Goal: Task Accomplishment & Management: Complete application form

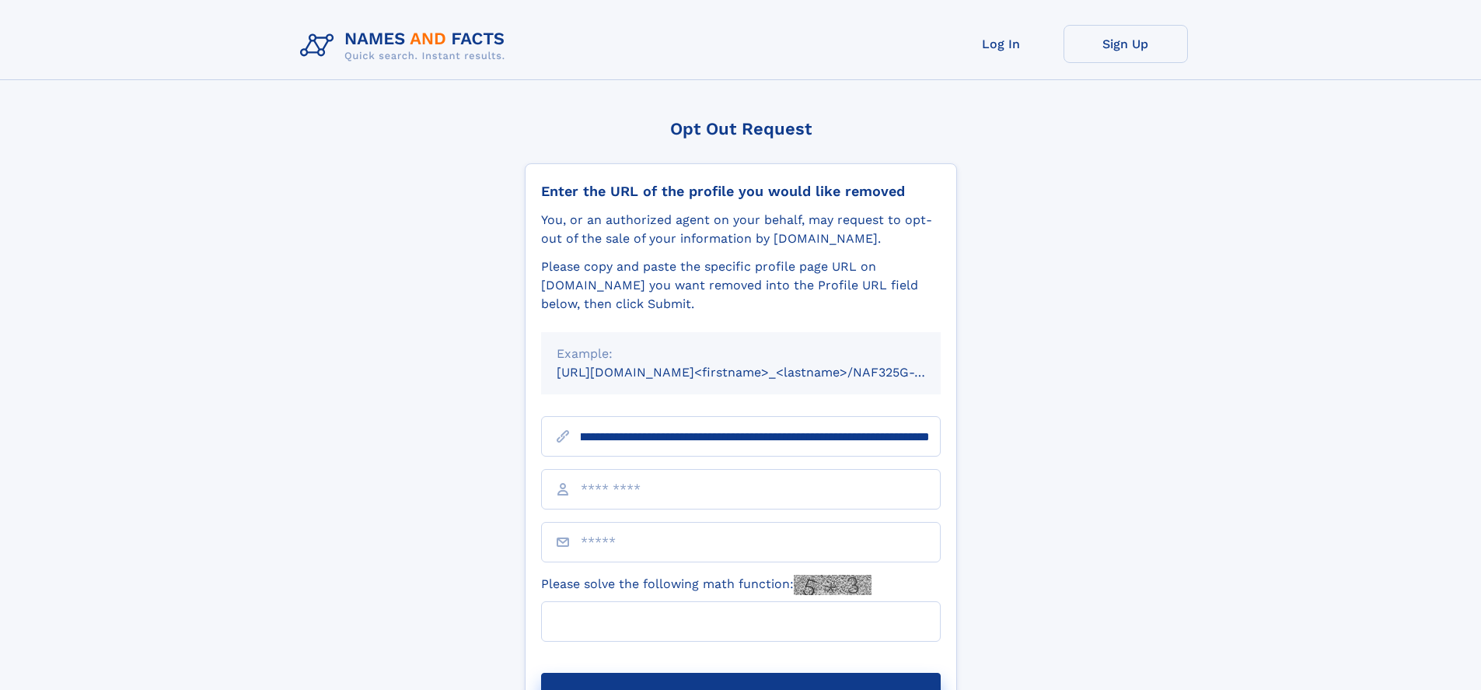
scroll to position [0, 193]
type input "**********"
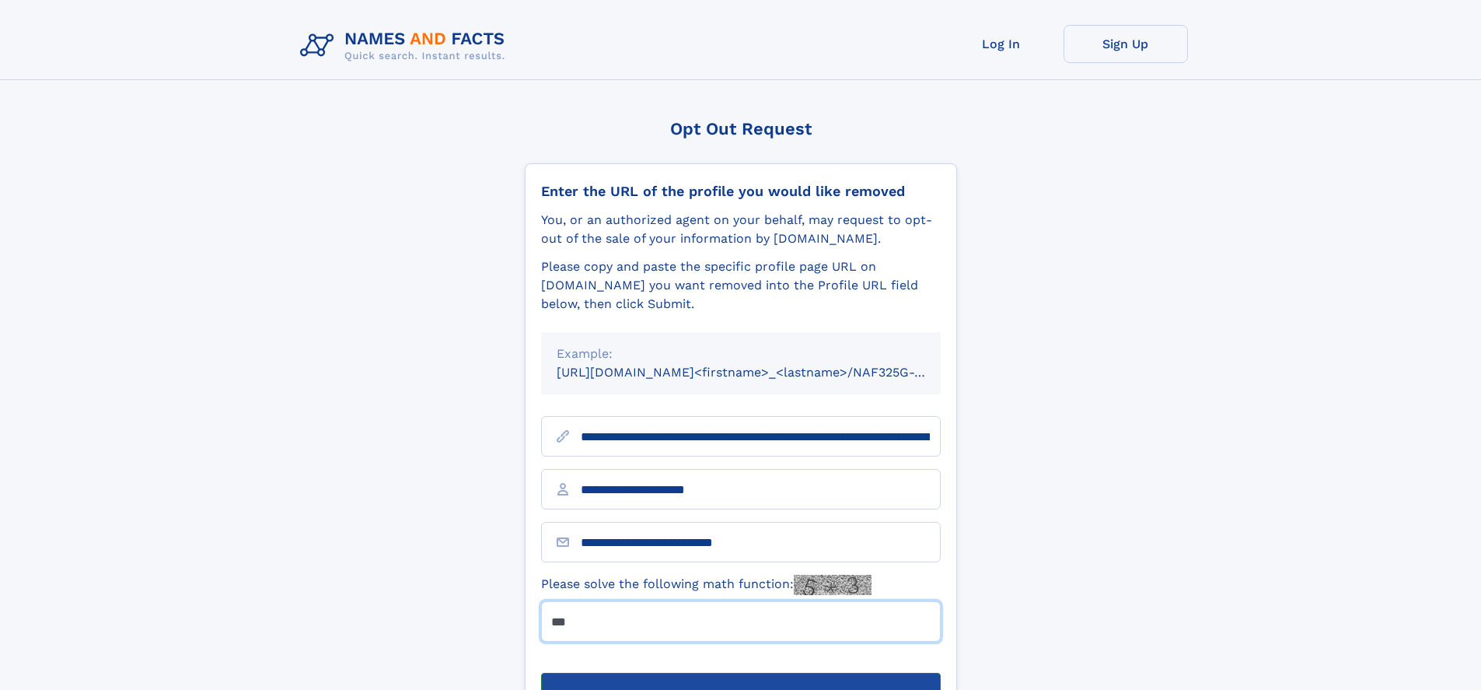
type input "***"
click at [740, 673] on button "Submit Opt Out Request" at bounding box center [741, 698] width 400 height 50
